Goal: Navigation & Orientation: Find specific page/section

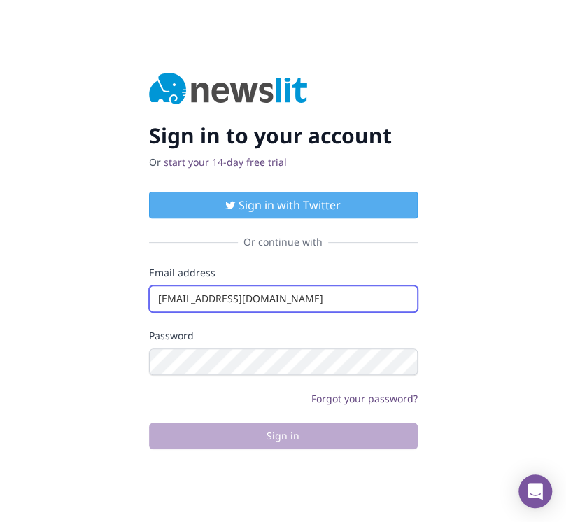
type input "[EMAIL_ADDRESS][DOMAIN_NAME]"
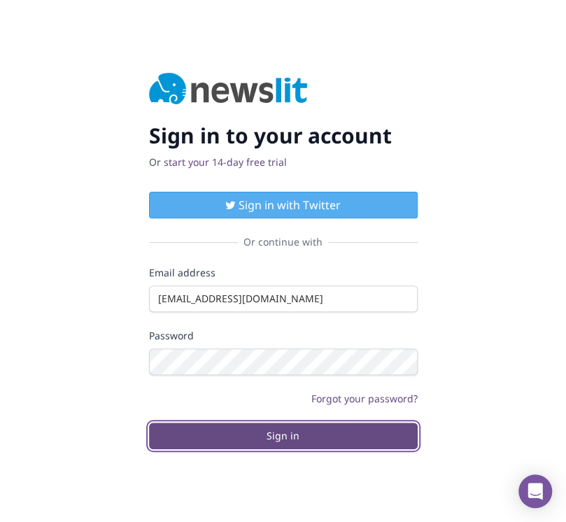
click at [282, 435] on button "Sign in" at bounding box center [283, 435] width 268 height 27
